Goal: Task Accomplishment & Management: Manage account settings

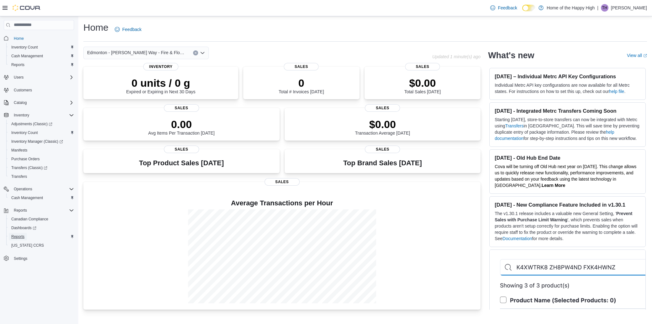
click at [20, 234] on span "Reports" at bounding box center [17, 236] width 13 height 5
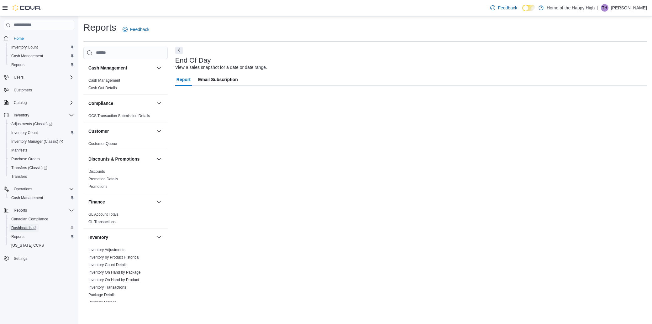
click at [23, 224] on span "Dashboards" at bounding box center [23, 228] width 25 height 8
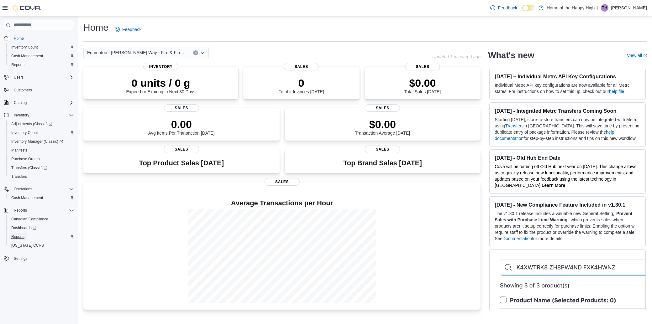
click at [20, 237] on span "Reports" at bounding box center [17, 236] width 13 height 5
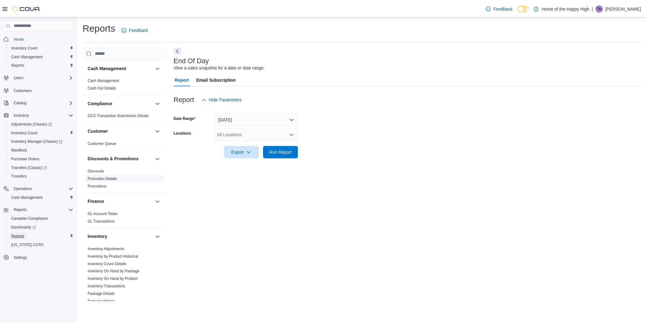
scroll to position [35, 0]
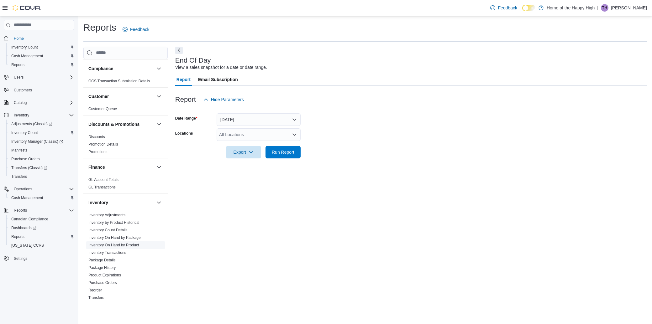
click at [116, 243] on link "Inventory On Hand by Product" at bounding box center [113, 245] width 50 height 4
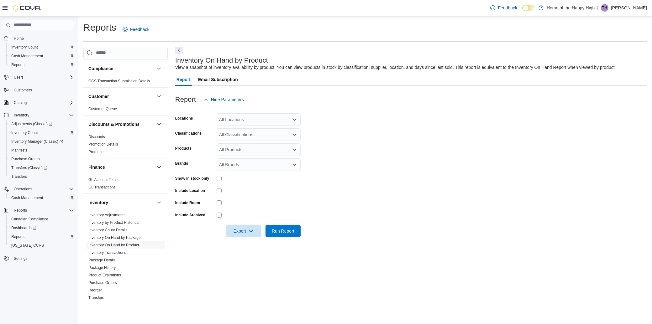
click at [274, 122] on div "All Locations" at bounding box center [258, 119] width 84 height 13
type input "****"
click at [263, 132] on span "Edmonton - [PERSON_NAME] Way - Fire & Flower" at bounding box center [292, 130] width 100 height 6
click at [311, 132] on form "Locations Edmonton - Rice Howard Way - Fire & Flower Classifications All Classi…" at bounding box center [410, 172] width 471 height 132
click at [269, 136] on div "All Classifications" at bounding box center [258, 134] width 84 height 13
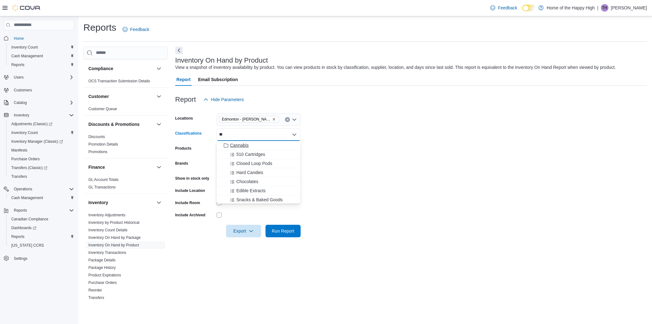
type input "*"
click at [261, 147] on div "Cannabis" at bounding box center [258, 145] width 76 height 6
click at [333, 138] on form "Locations Edmonton - Rice Howard Way - Fire & Flower Classifications Cannabis C…" at bounding box center [410, 172] width 471 height 132
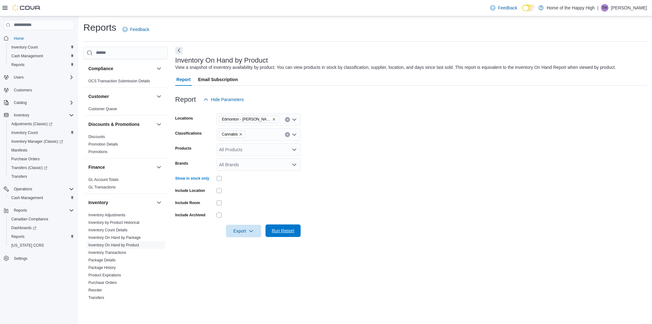
click at [271, 231] on span "Run Report" at bounding box center [283, 231] width 28 height 13
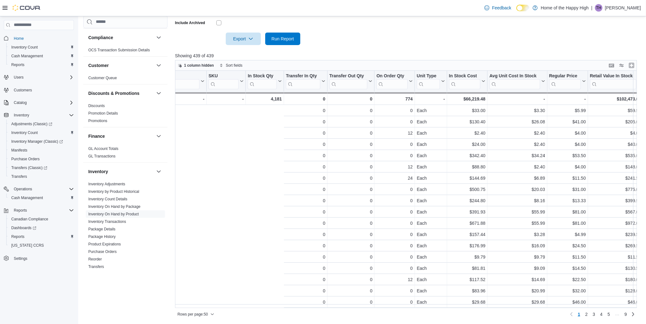
scroll to position [0, 432]
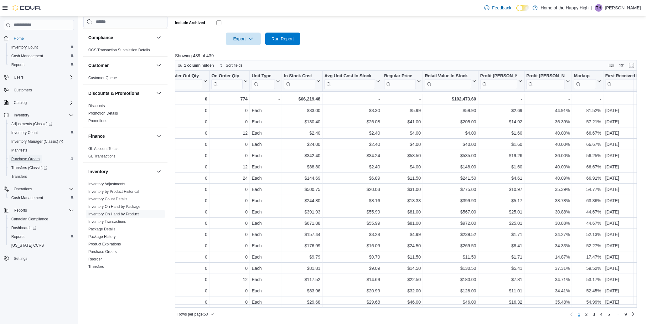
click at [33, 157] on span "Purchase Orders" at bounding box center [25, 159] width 29 height 5
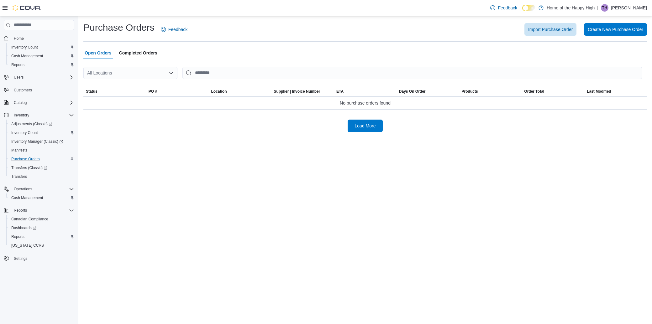
click at [128, 52] on span "Completed Orders" at bounding box center [138, 53] width 38 height 13
click at [126, 67] on div "All Locations" at bounding box center [130, 73] width 94 height 13
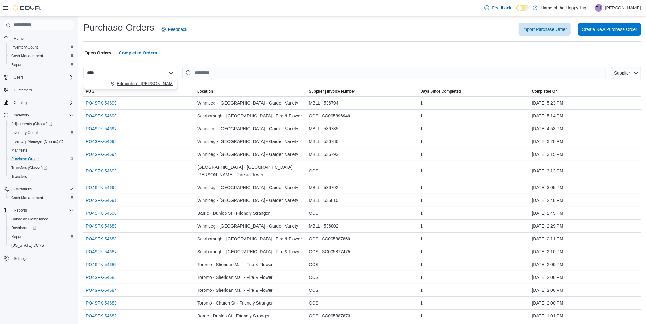
type input "****"
click at [123, 80] on span "Edmonton - [PERSON_NAME] Way - Fire & Flower" at bounding box center [167, 83] width 100 height 6
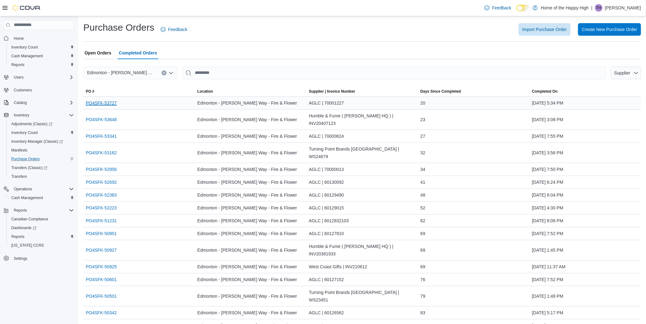
click at [109, 99] on link "PO4SFK-53727" at bounding box center [101, 103] width 31 height 8
click at [100, 48] on span "Open Orders" at bounding box center [98, 53] width 27 height 13
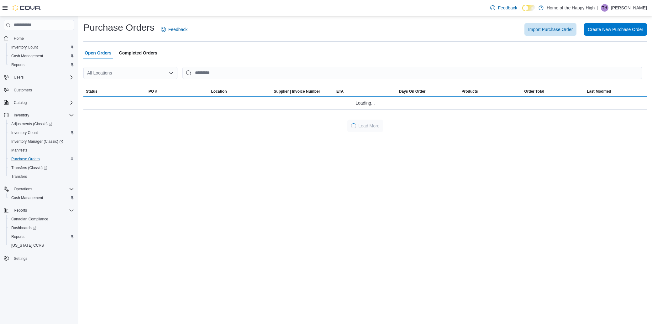
click at [118, 75] on div "All Locations" at bounding box center [130, 73] width 94 height 13
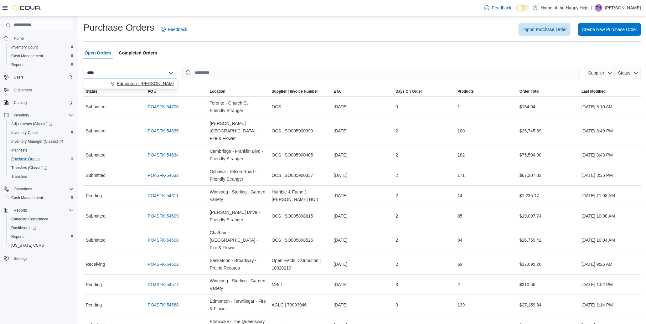
type input "****"
click at [123, 82] on span "Edmonton - [PERSON_NAME] Way - Fire & Flower" at bounding box center [167, 83] width 100 height 6
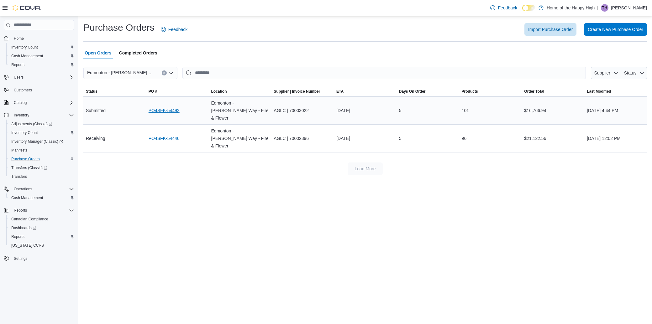
click at [167, 107] on link "PO4SFK-54492" at bounding box center [163, 111] width 31 height 8
click at [337, 195] on div "Purchase Orders Feedback Import Purchase Order Create New Purchase Order Open O…" at bounding box center [364, 170] width 573 height 308
click at [160, 135] on link "PO4SFK-54446" at bounding box center [163, 139] width 31 height 8
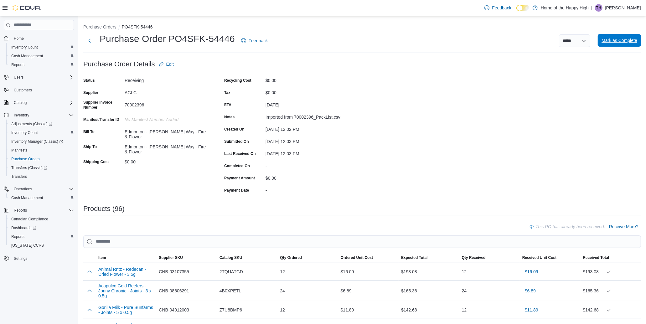
drag, startPoint x: 633, startPoint y: 41, endPoint x: 343, endPoint y: 74, distance: 291.9
click at [632, 41] on span "Mark as Complete" at bounding box center [620, 40] width 36 height 6
